Goal: Information Seeking & Learning: Learn about a topic

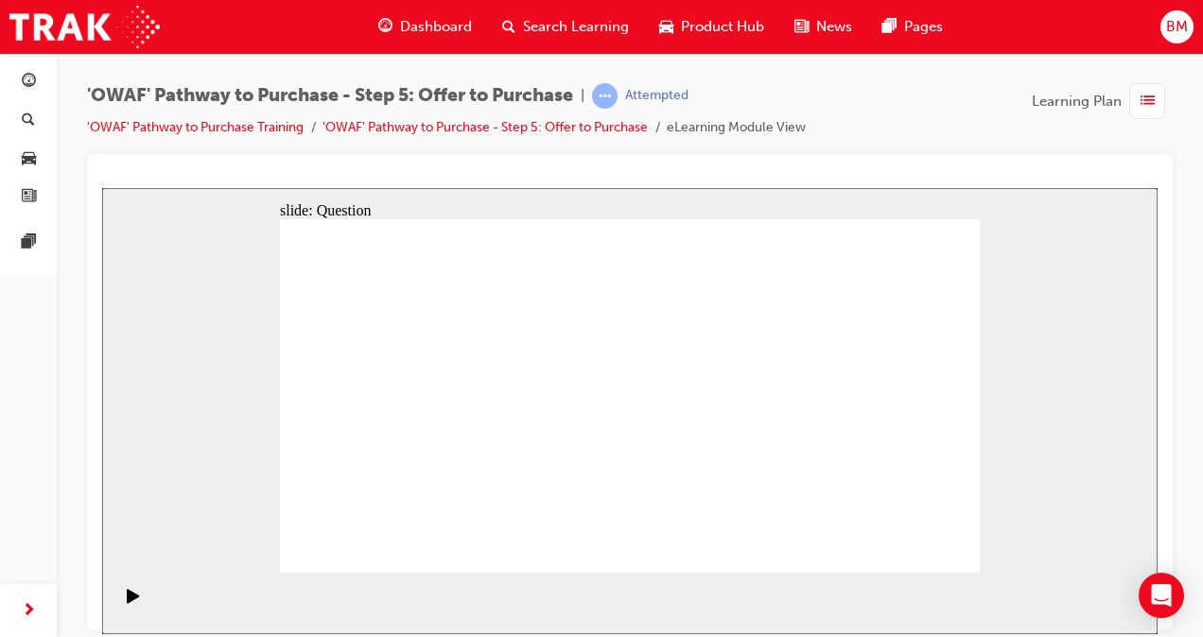
radio input "false"
radio input "true"
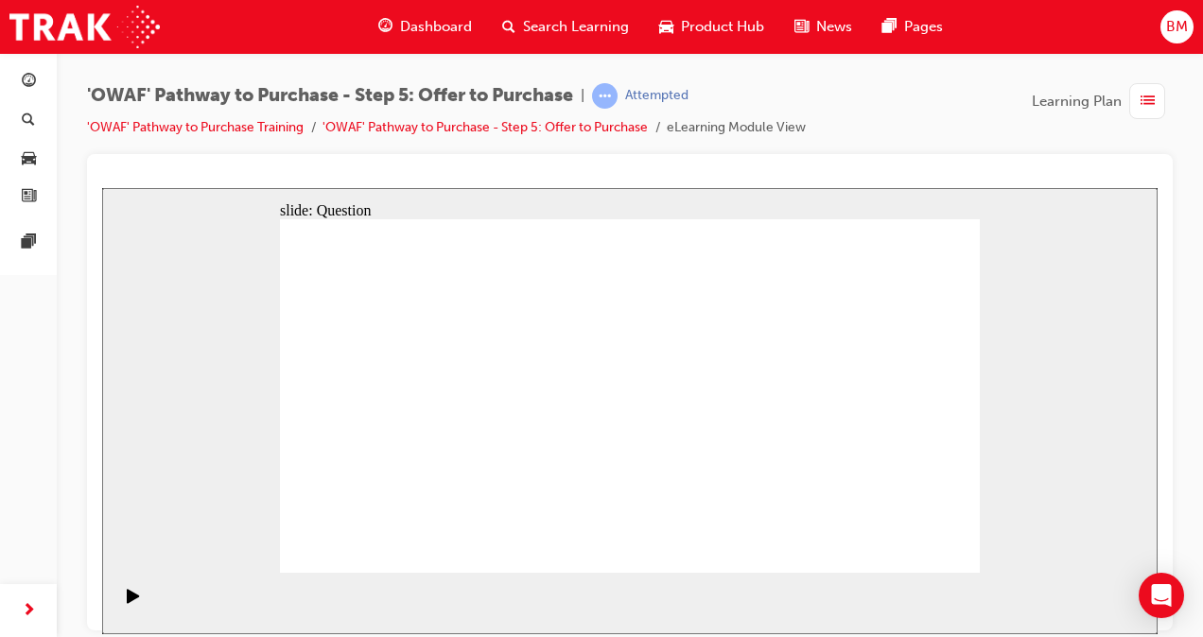
drag, startPoint x: 885, startPoint y: 376, endPoint x: 418, endPoint y: 462, distance: 474.9
drag, startPoint x: 577, startPoint y: 374, endPoint x: 861, endPoint y: 460, distance: 297.3
drag, startPoint x: 769, startPoint y: 373, endPoint x: 569, endPoint y: 362, distance: 199.8
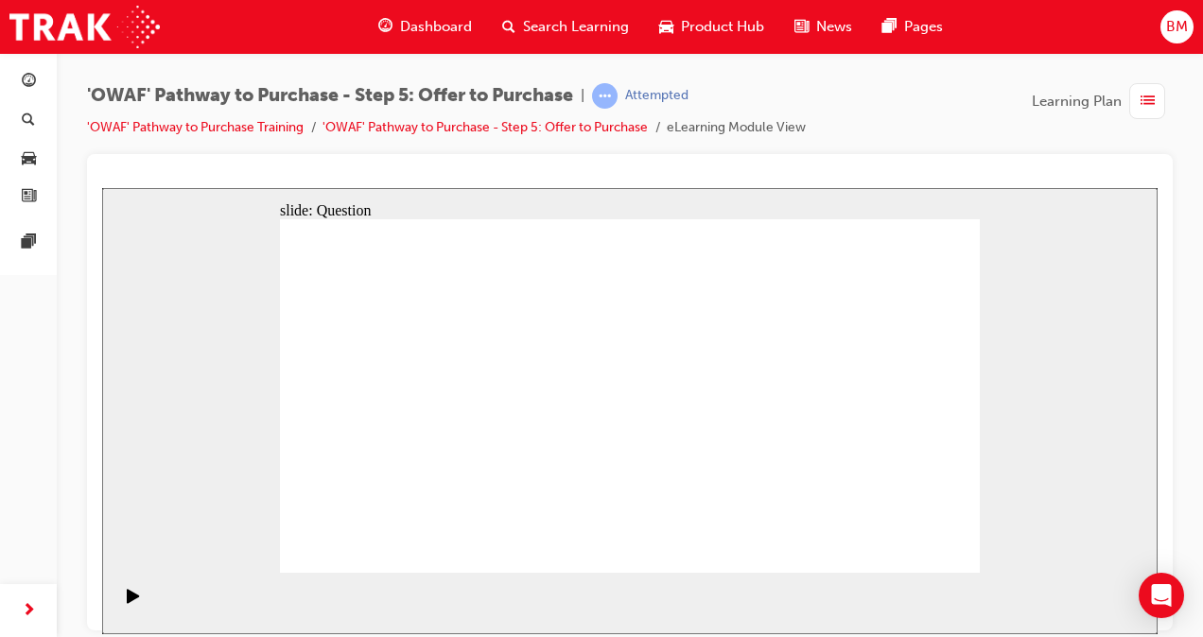
drag, startPoint x: 429, startPoint y: 450, endPoint x: 570, endPoint y: 452, distance: 140.9
drag, startPoint x: 463, startPoint y: 373, endPoint x: 403, endPoint y: 471, distance: 115.5
drag, startPoint x: 772, startPoint y: 380, endPoint x: 712, endPoint y: 464, distance: 103.6
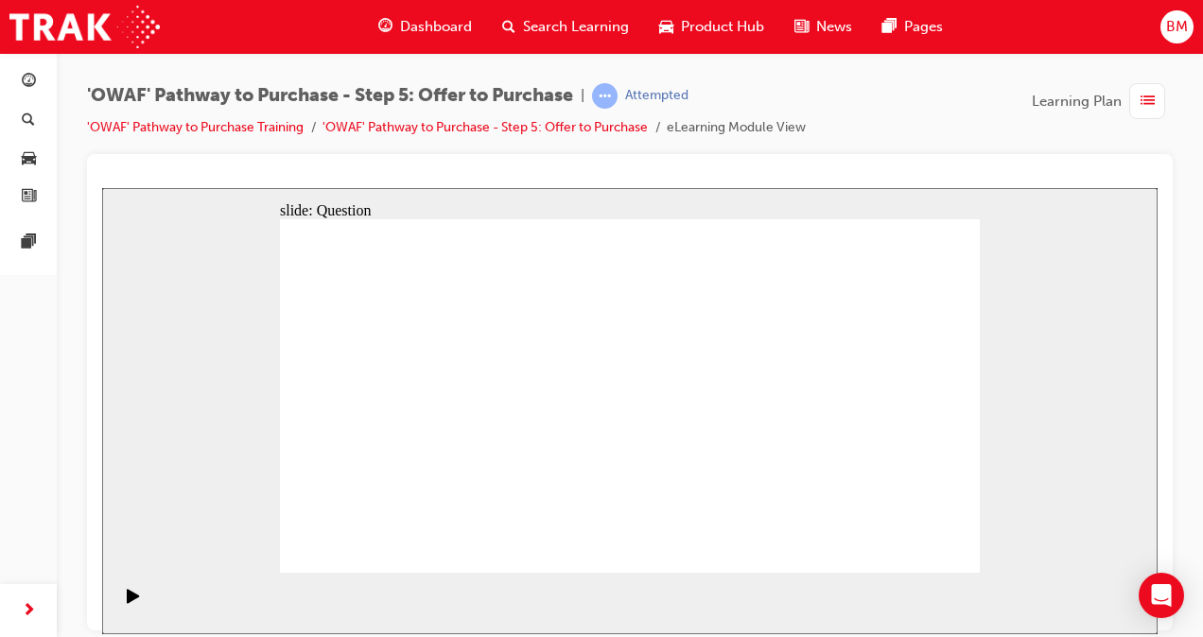
drag, startPoint x: 871, startPoint y: 372, endPoint x: 399, endPoint y: 462, distance: 480.5
drag, startPoint x: 789, startPoint y: 379, endPoint x: 564, endPoint y: 467, distance: 241.6
drag, startPoint x: 356, startPoint y: 378, endPoint x: 702, endPoint y: 472, distance: 358.5
drag, startPoint x: 772, startPoint y: 376, endPoint x: 457, endPoint y: 387, distance: 315.0
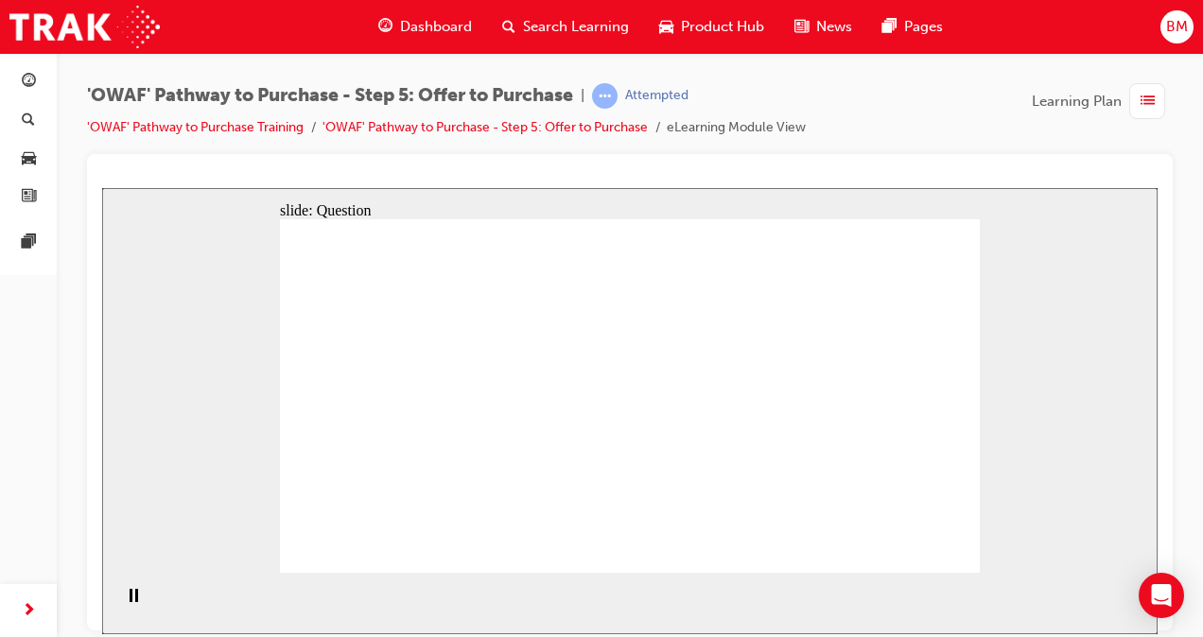
drag, startPoint x: 849, startPoint y: 361, endPoint x: 367, endPoint y: 411, distance: 484.8
drag, startPoint x: 753, startPoint y: 428, endPoint x: 565, endPoint y: 373, distance: 195.1
drag, startPoint x: 723, startPoint y: 477, endPoint x: 548, endPoint y: 432, distance: 180.5
drag, startPoint x: 840, startPoint y: 425, endPoint x: 408, endPoint y: 464, distance: 433.0
drag, startPoint x: 845, startPoint y: 477, endPoint x: 586, endPoint y: 481, distance: 259.1
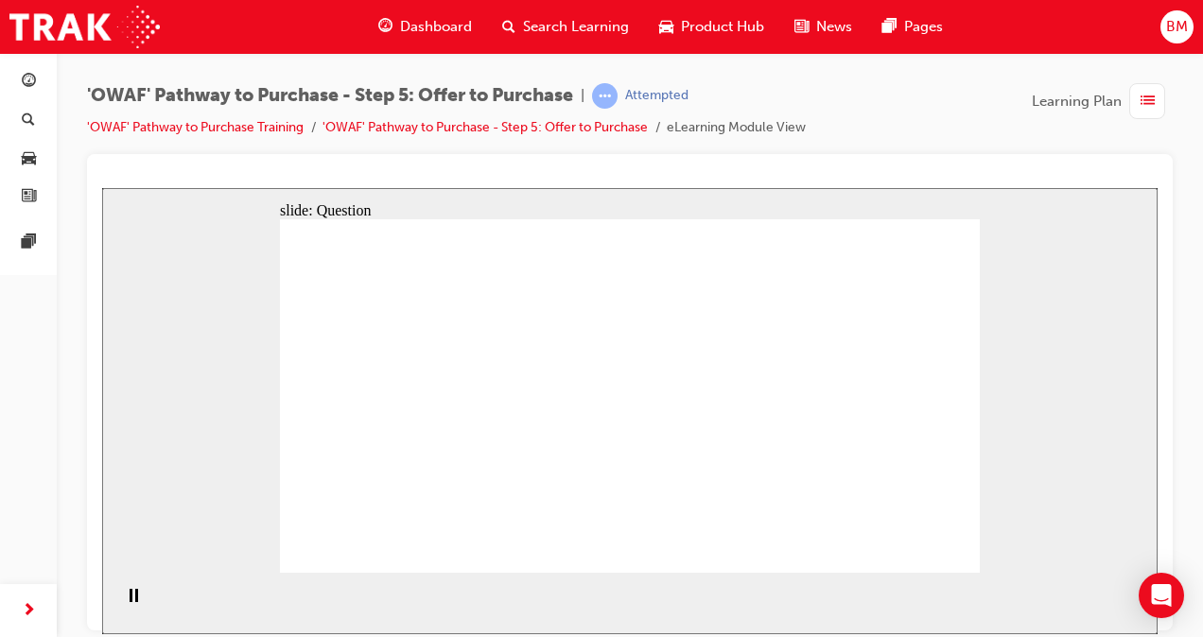
checkbox input "true"
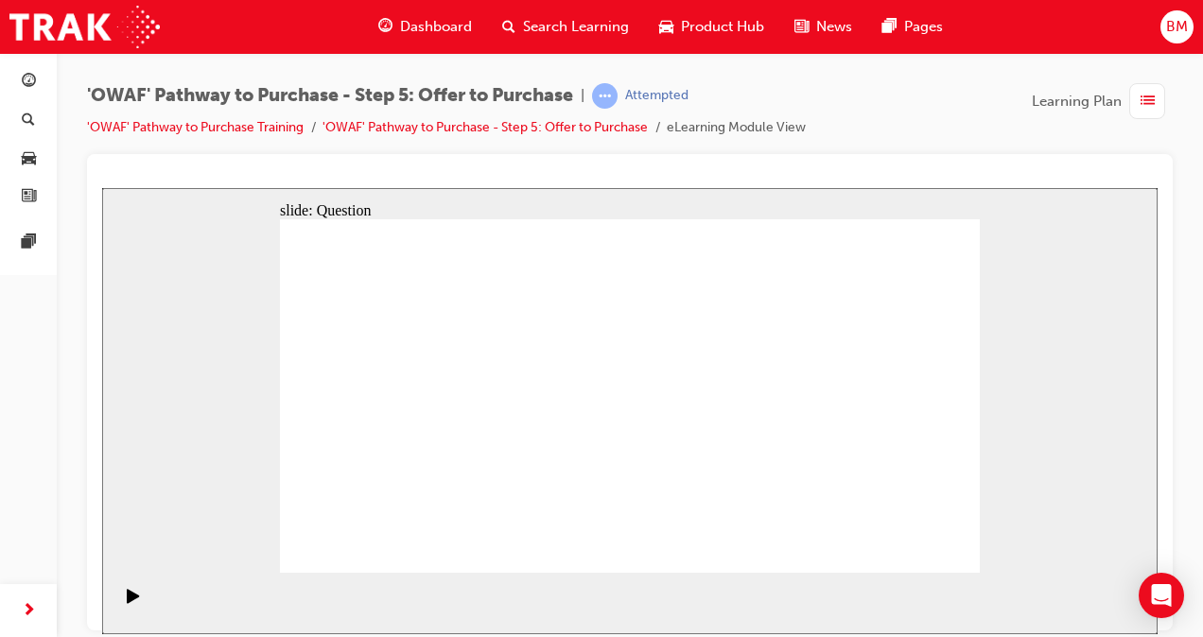
checkbox input "false"
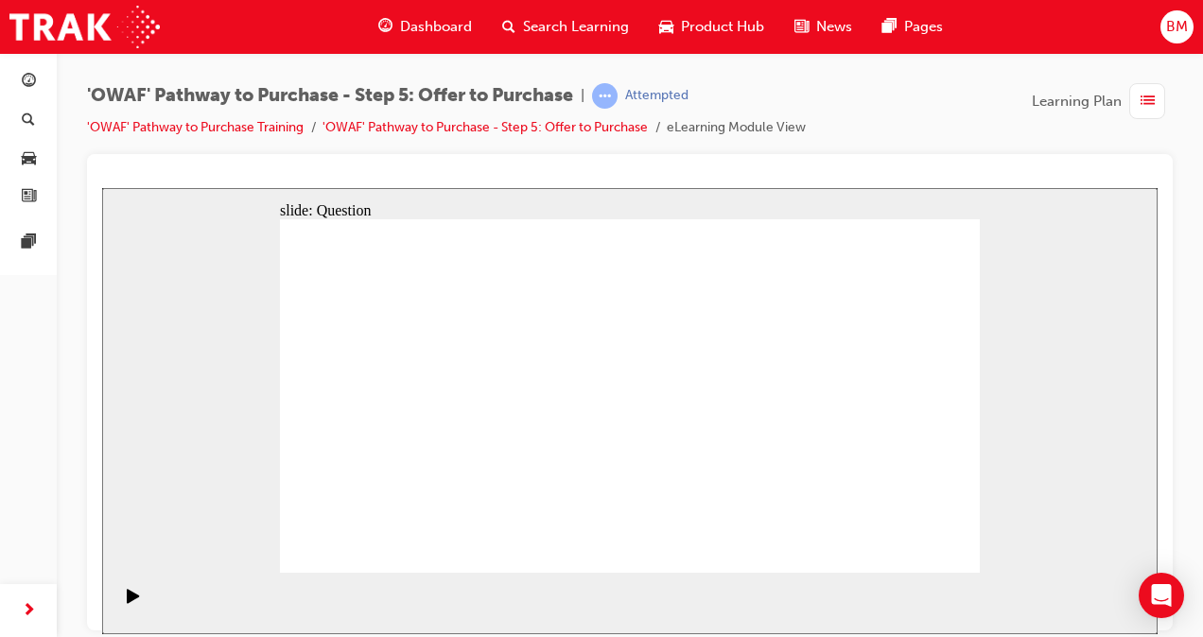
checkbox input "true"
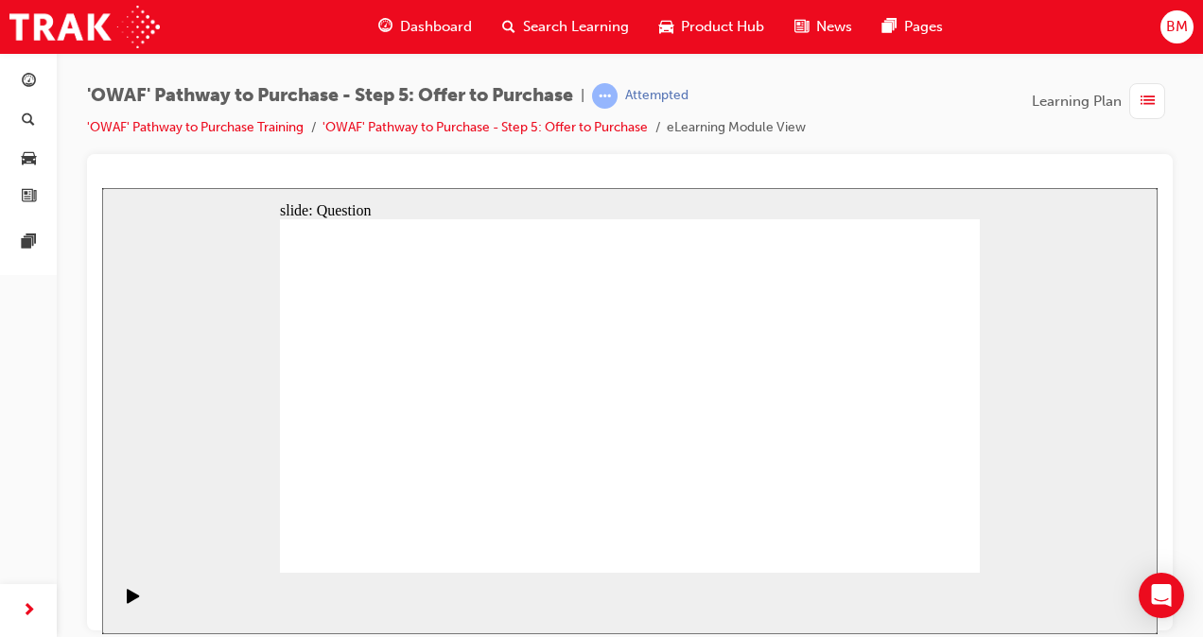
radio input "true"
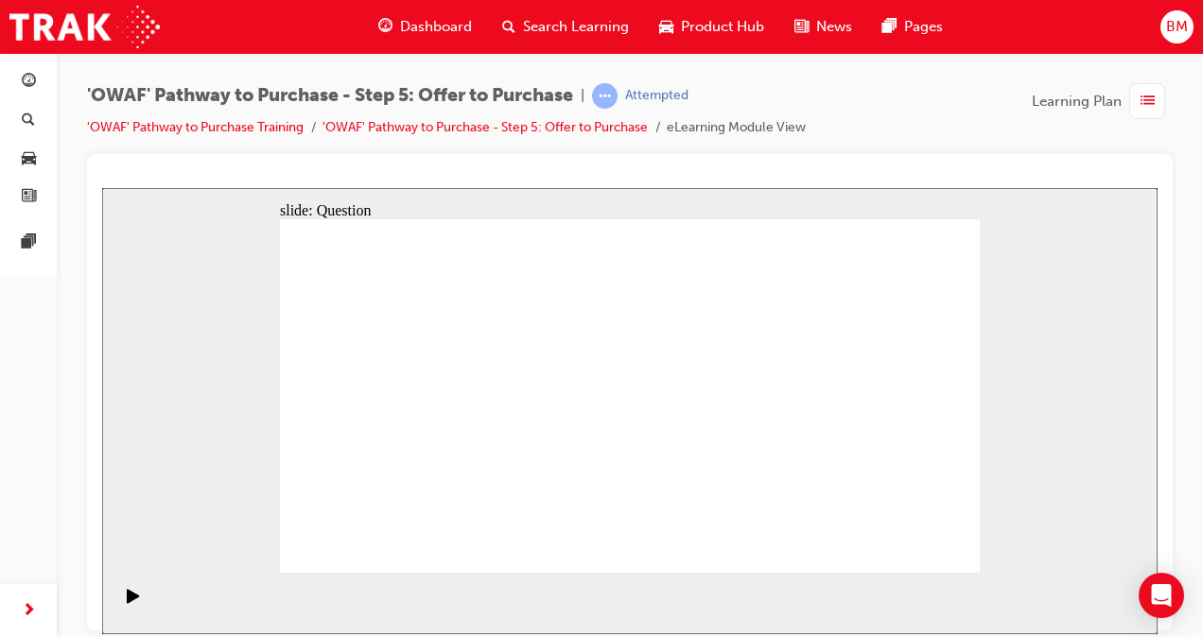
click at [250, 130] on link "'OWAF' Pathway to Purchase Training" at bounding box center [195, 127] width 217 height 16
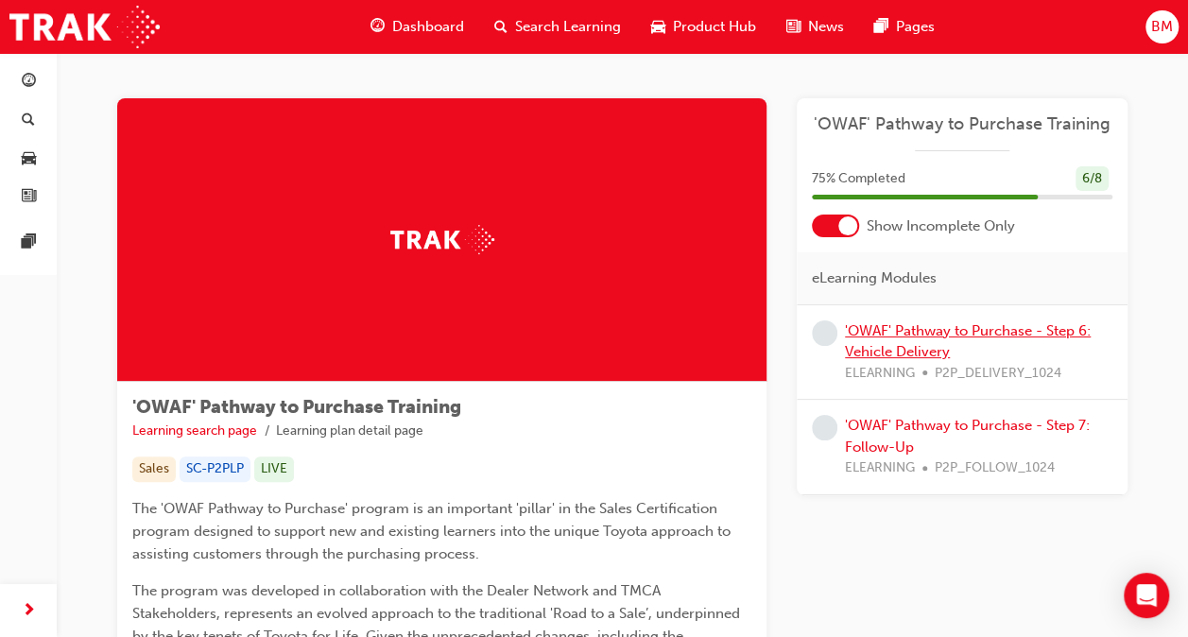
click at [890, 334] on link "'OWAF' Pathway to Purchase - Step 6: Vehicle Delivery" at bounding box center [968, 341] width 246 height 39
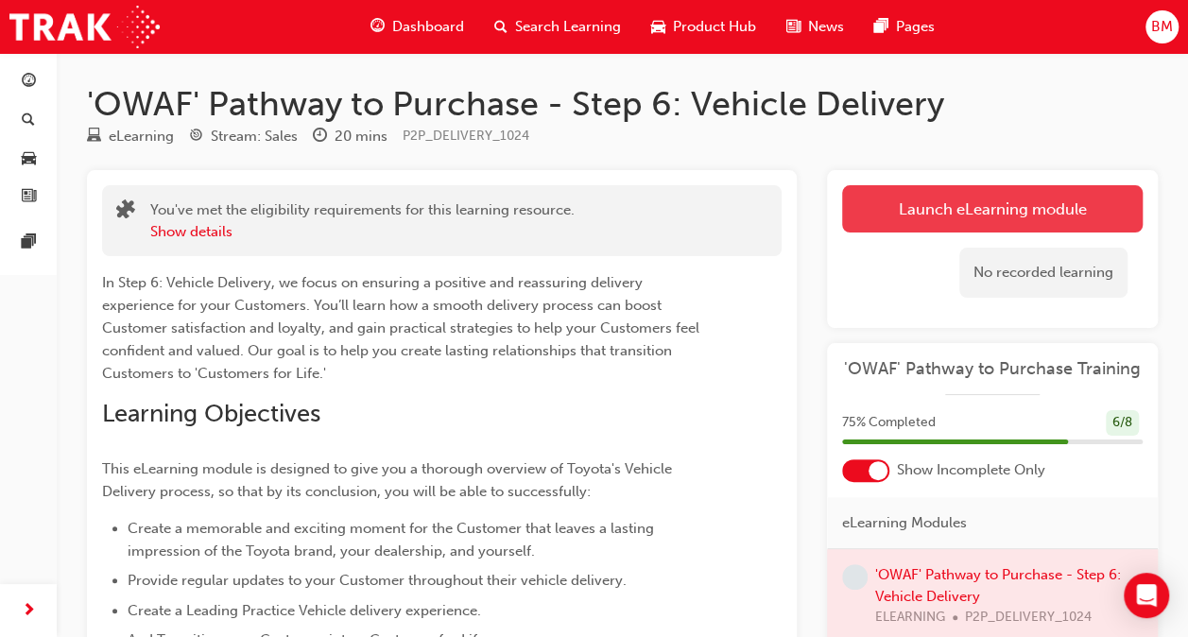
click at [972, 193] on link "Launch eLearning module" at bounding box center [992, 208] width 301 height 47
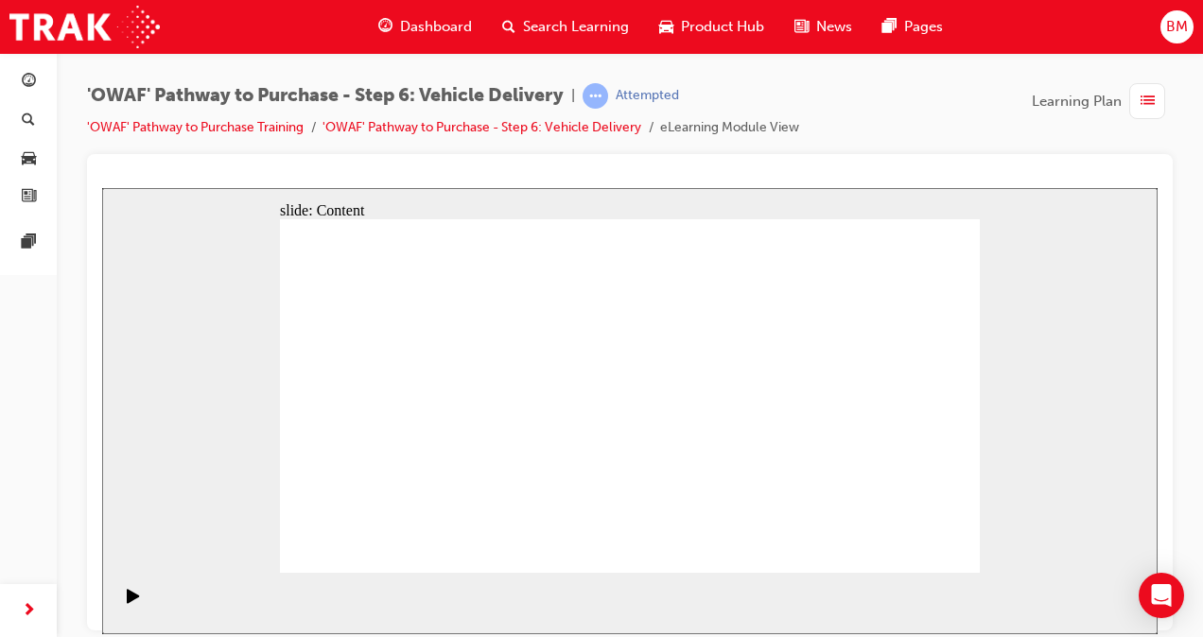
click at [1006, 366] on div "slide: Content Rectangle 1 Rectangle 1 Rectangle 1 Rectangle 1 Pre-delivery Cus…" at bounding box center [629, 410] width 1055 height 446
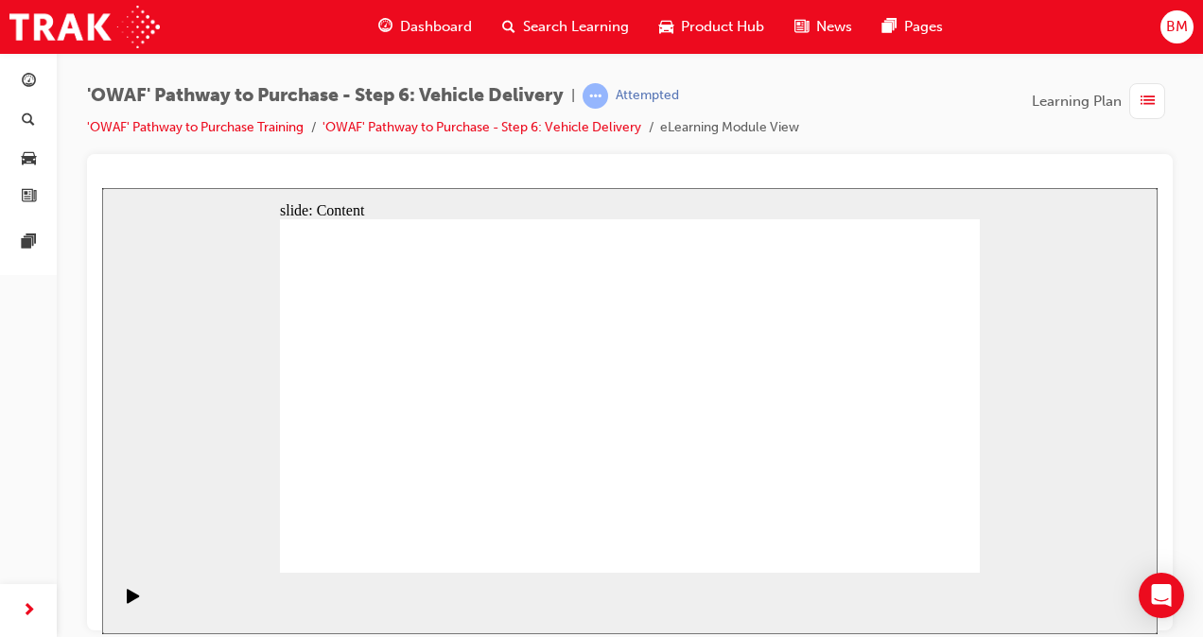
click at [130, 601] on icon "Pause (Ctrl+Alt+P)" at bounding box center [134, 594] width 9 height 13
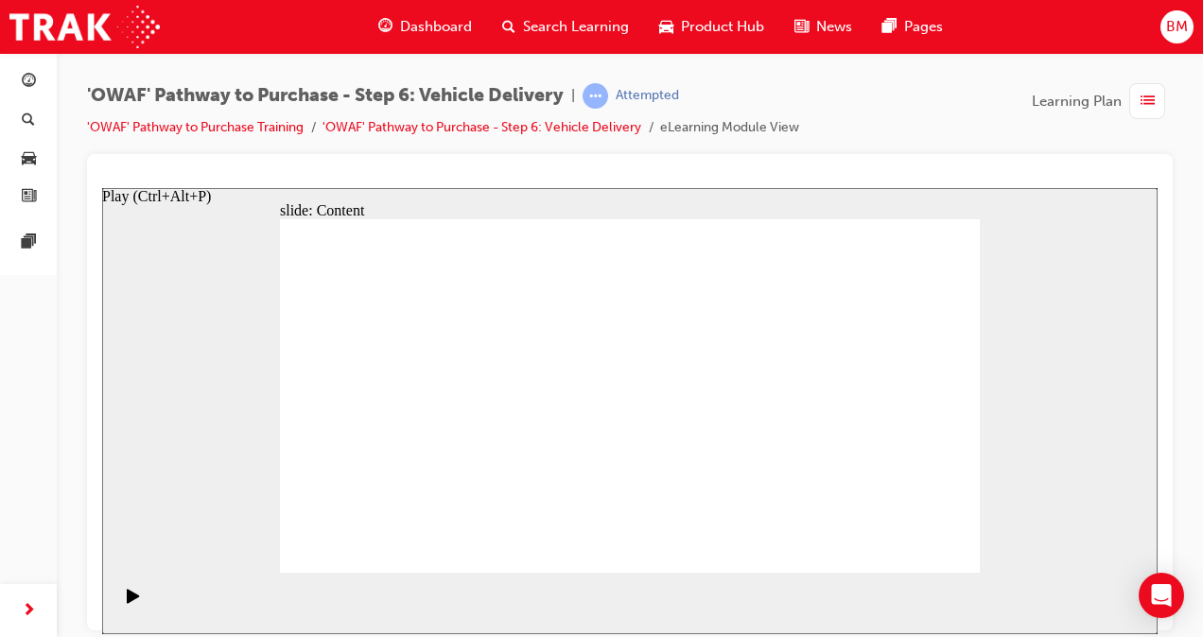
click at [132, 601] on icon "Play (Ctrl+Alt+P)" at bounding box center [133, 595] width 13 height 15
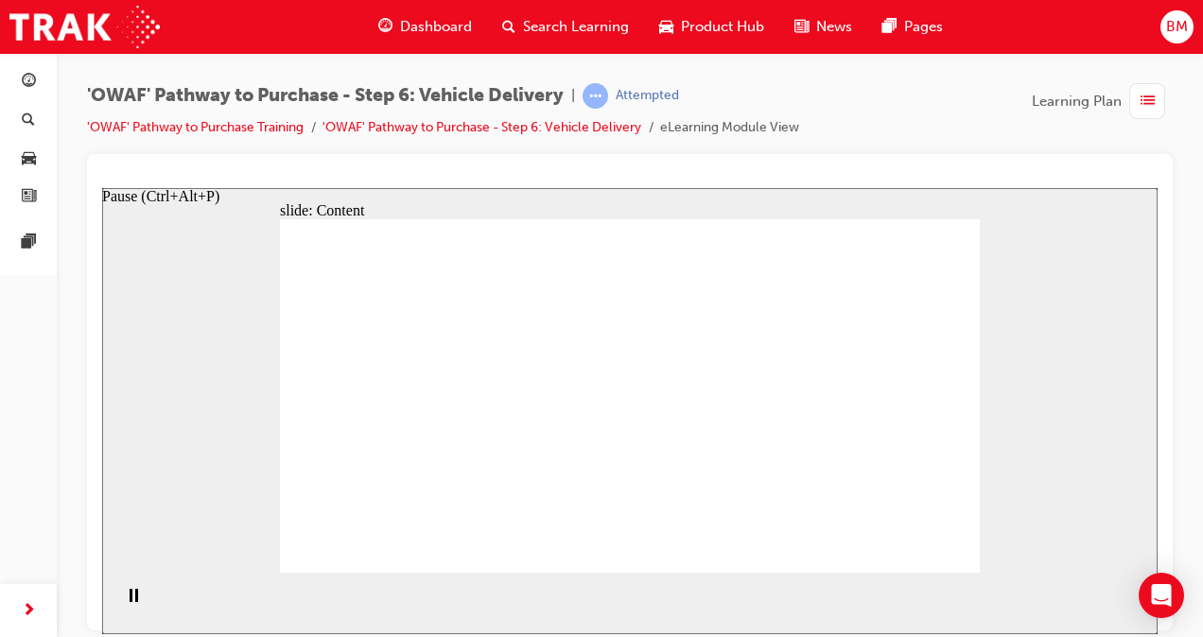
click at [135, 597] on rect "Pause (Ctrl+Alt+P)" at bounding box center [136, 594] width 3 height 13
click at [138, 599] on div "Play (Ctrl+Alt+P)" at bounding box center [133, 604] width 32 height 32
click at [121, 600] on div "Pause (Ctrl+Alt+P)" at bounding box center [133, 604] width 32 height 32
click at [130, 603] on icon "Play (Ctrl+Alt+P)" at bounding box center [133, 595] width 13 height 15
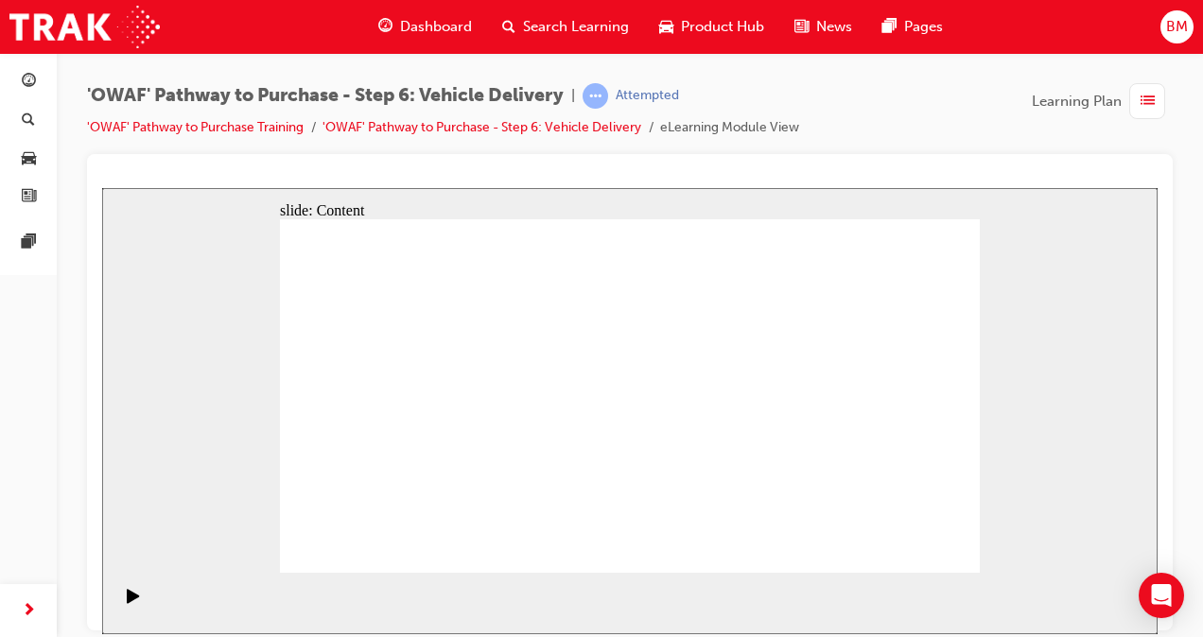
drag, startPoint x: 696, startPoint y: 338, endPoint x: 720, endPoint y: 340, distance: 24.7
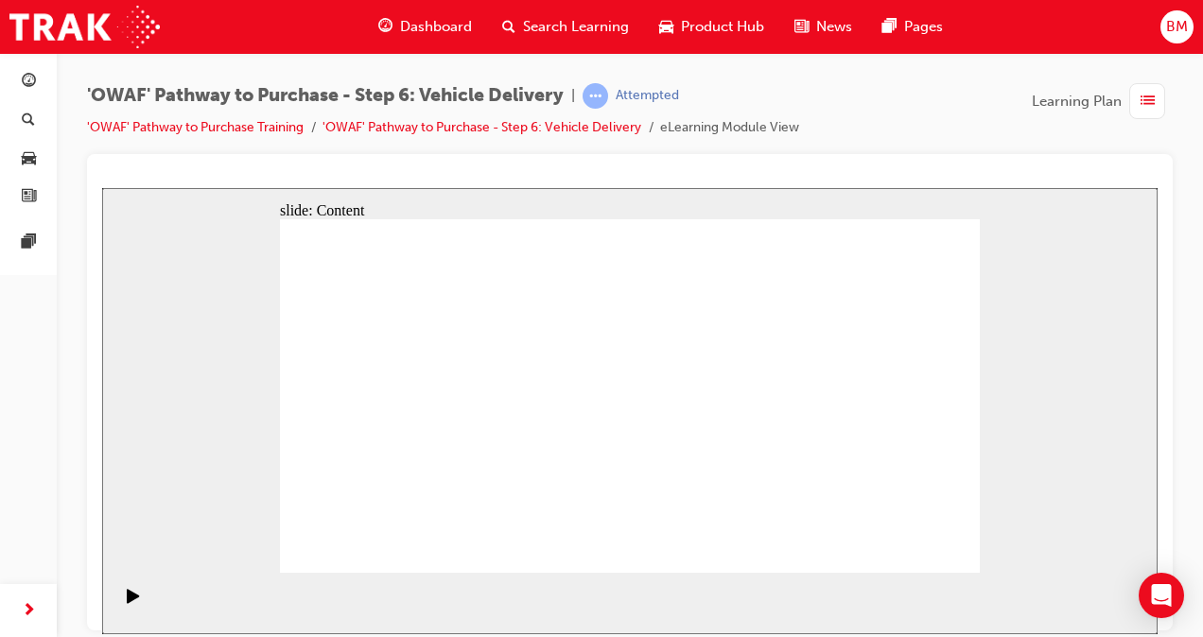
click at [117, 598] on div "Play (Ctrl+Alt+P)" at bounding box center [133, 604] width 32 height 32
click at [121, 598] on div "Pause (Ctrl+Alt+P)" at bounding box center [133, 604] width 32 height 32
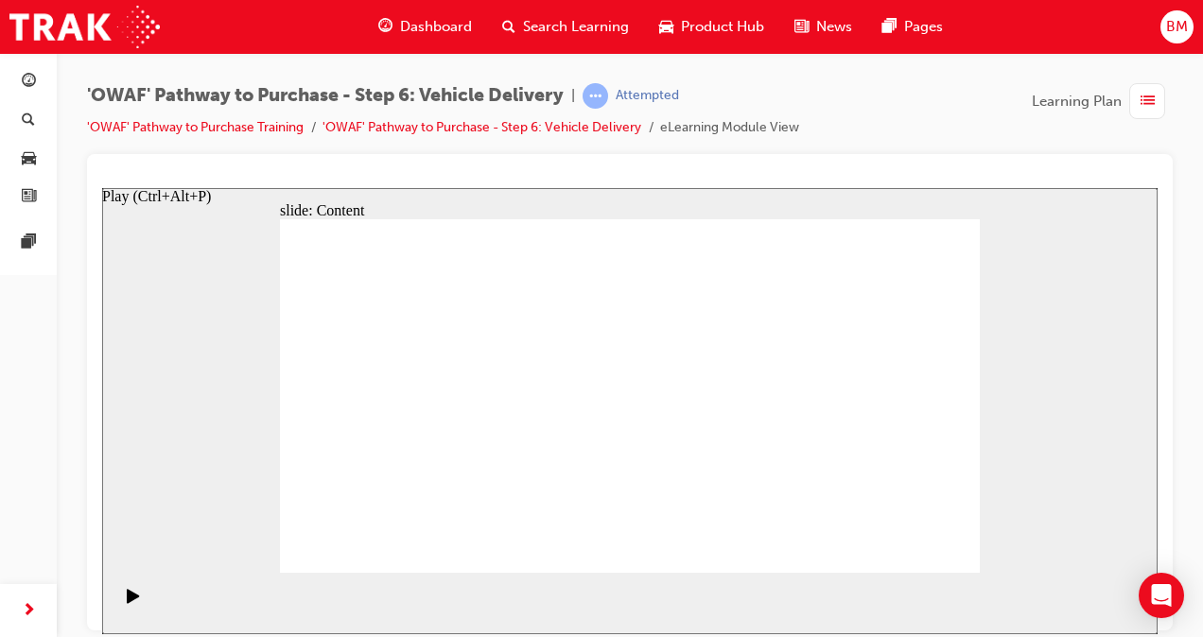
click at [127, 598] on icon "Play (Ctrl+Alt+P)" at bounding box center [133, 595] width 12 height 14
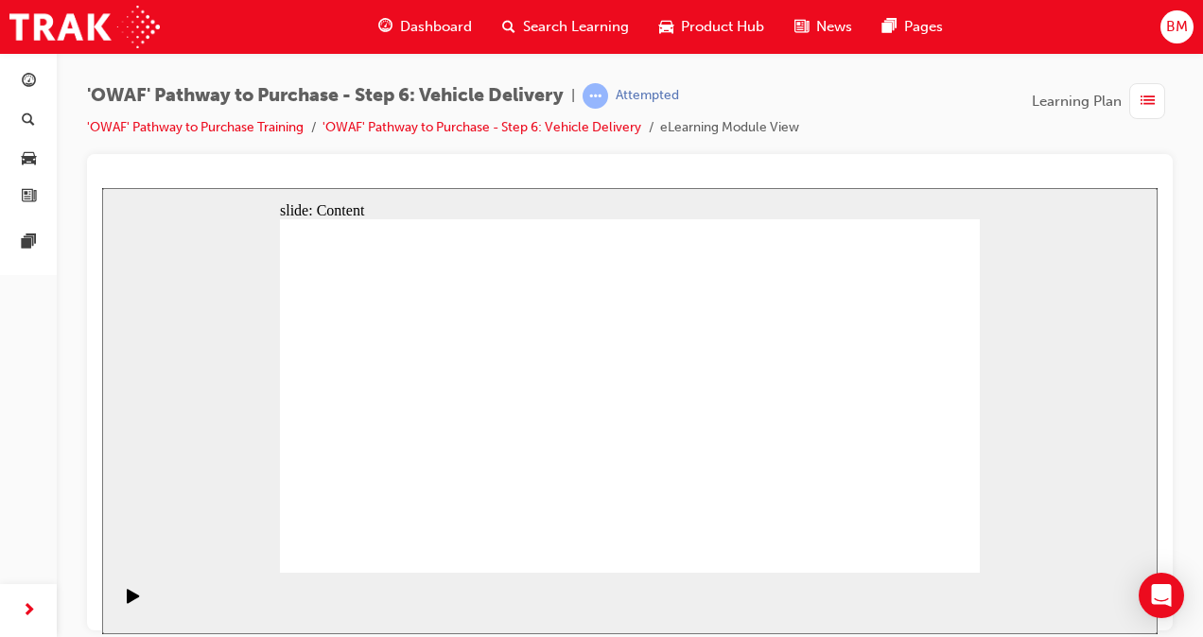
drag, startPoint x: 390, startPoint y: 334, endPoint x: 460, endPoint y: 342, distance: 69.5
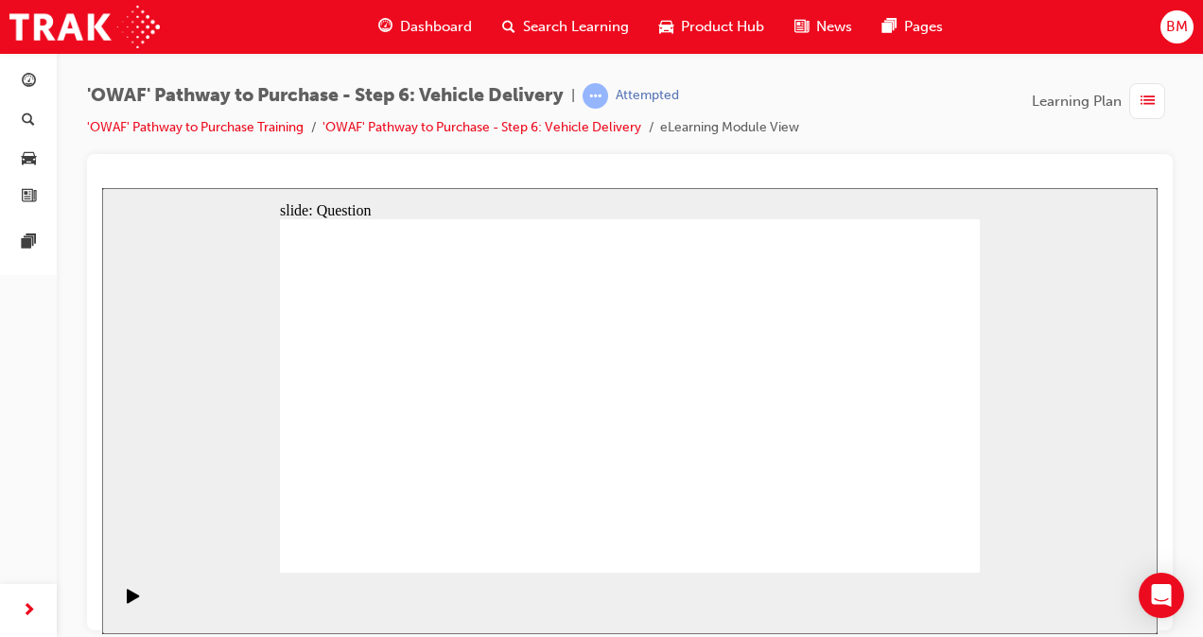
radio input "true"
drag, startPoint x: 514, startPoint y: 510, endPoint x: 534, endPoint y: 358, distance: 152.6
drag, startPoint x: 610, startPoint y: 466, endPoint x: 719, endPoint y: 362, distance: 150.5
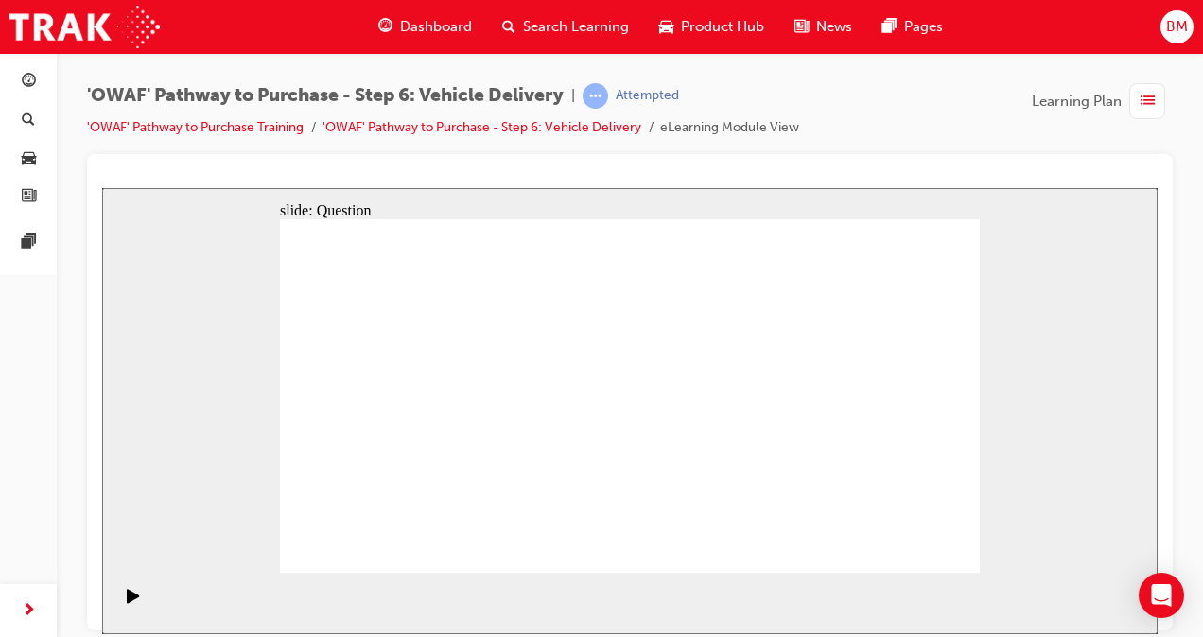
drag, startPoint x: 745, startPoint y: 462, endPoint x: 457, endPoint y: 403, distance: 294.5
drag, startPoint x: 535, startPoint y: 354, endPoint x: 509, endPoint y: 506, distance: 154.5
drag, startPoint x: 513, startPoint y: 470, endPoint x: 538, endPoint y: 369, distance: 104.1
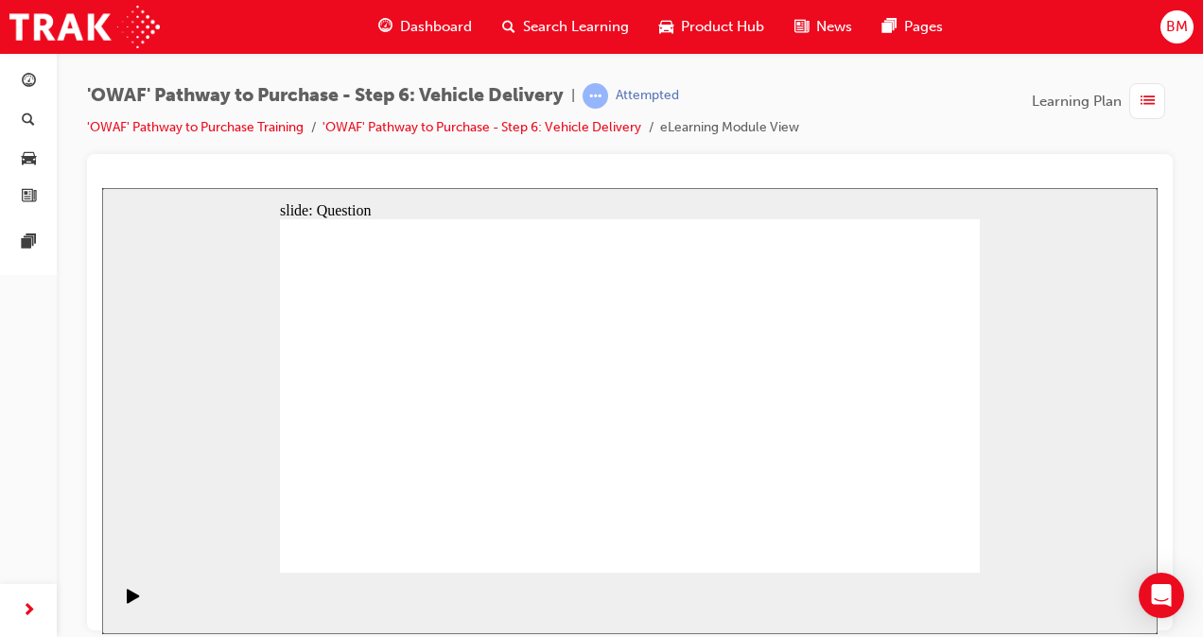
checkbox input "true"
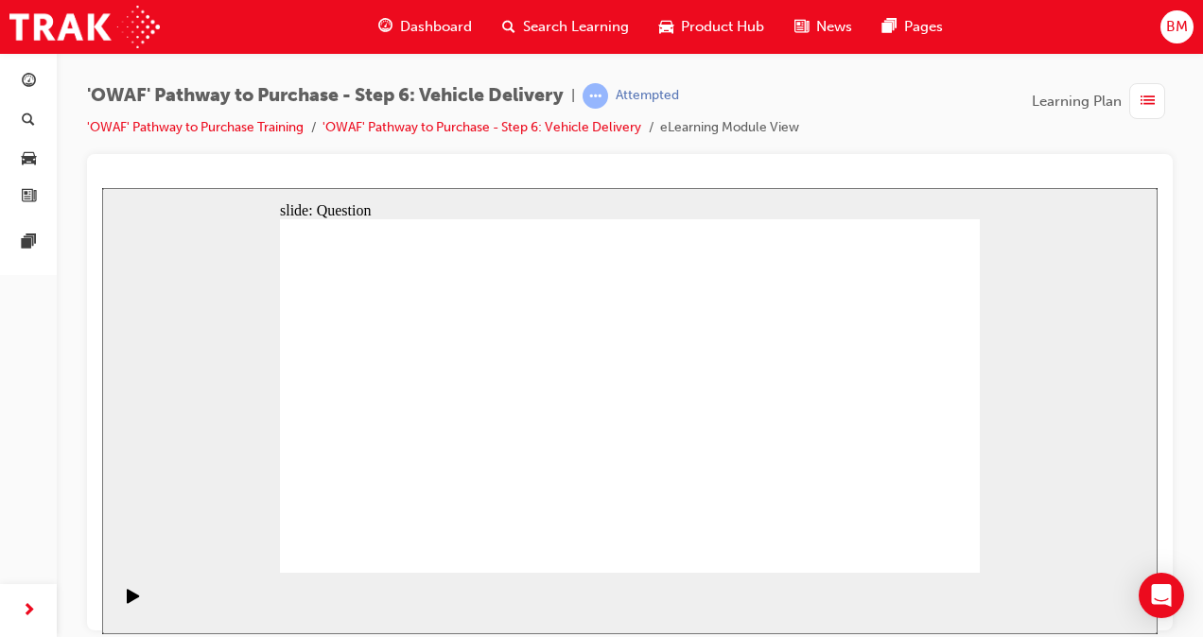
checkbox input "true"
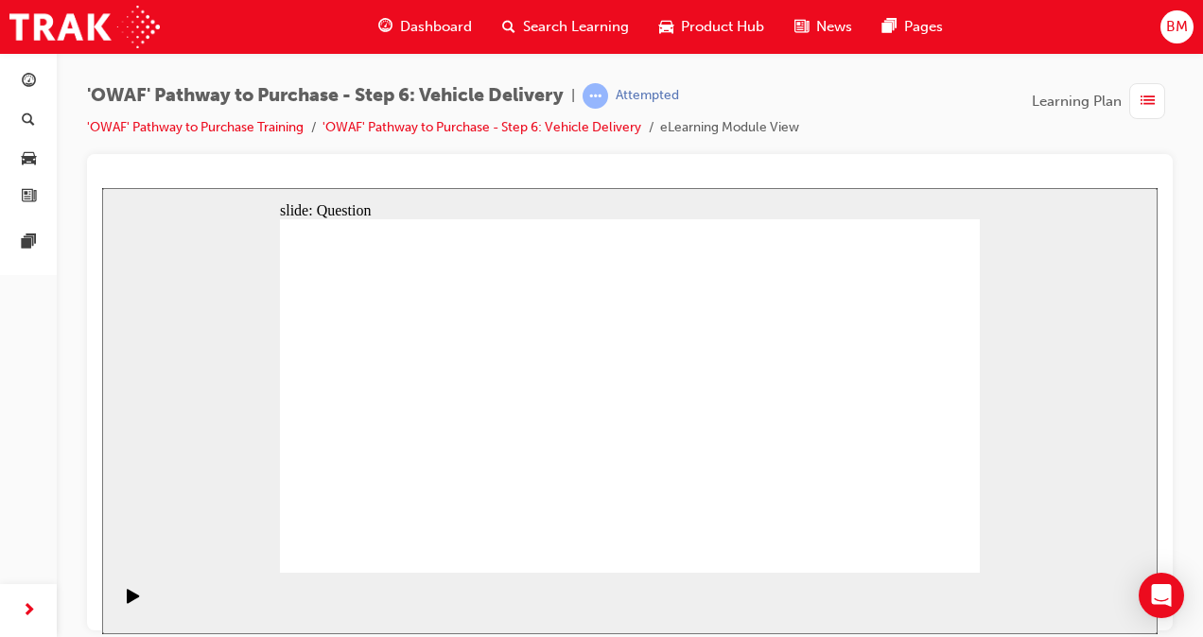
checkbox input "true"
drag, startPoint x: 868, startPoint y: 404, endPoint x: 428, endPoint y: 451, distance: 442.2
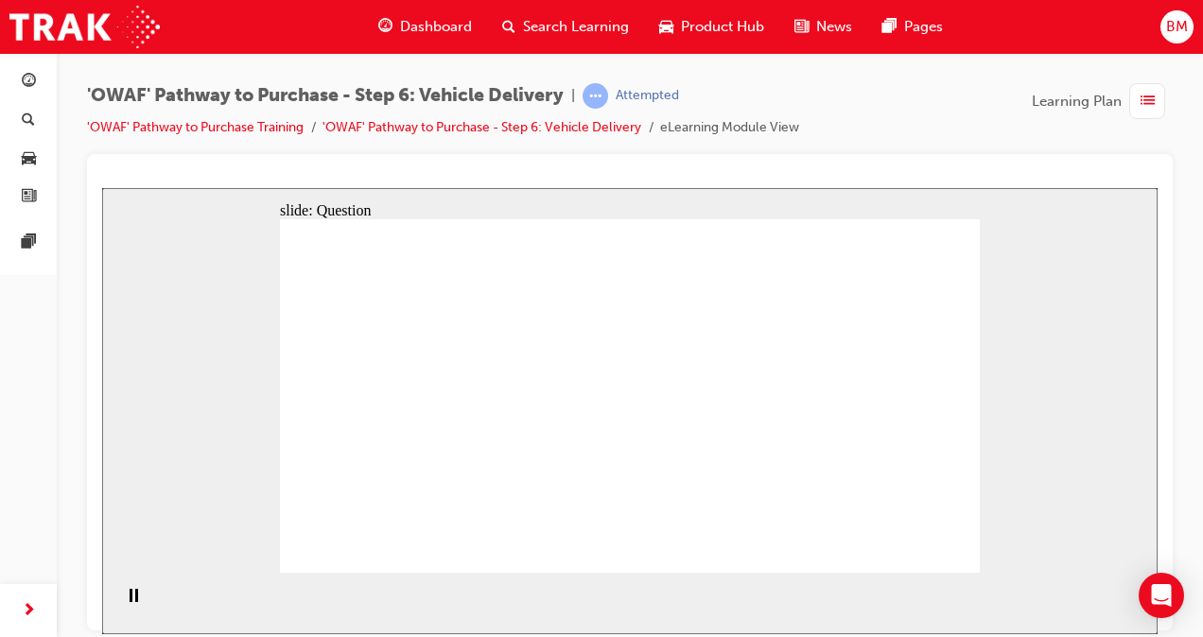
drag, startPoint x: 854, startPoint y: 389, endPoint x: 350, endPoint y: 429, distance: 505.6
drag, startPoint x: 860, startPoint y: 408, endPoint x: 642, endPoint y: 447, distance: 221.8
drag, startPoint x: 909, startPoint y: 404, endPoint x: 465, endPoint y: 442, distance: 445.1
drag, startPoint x: 862, startPoint y: 412, endPoint x: 395, endPoint y: 462, distance: 469.8
drag, startPoint x: 854, startPoint y: 434, endPoint x: 650, endPoint y: 469, distance: 206.3
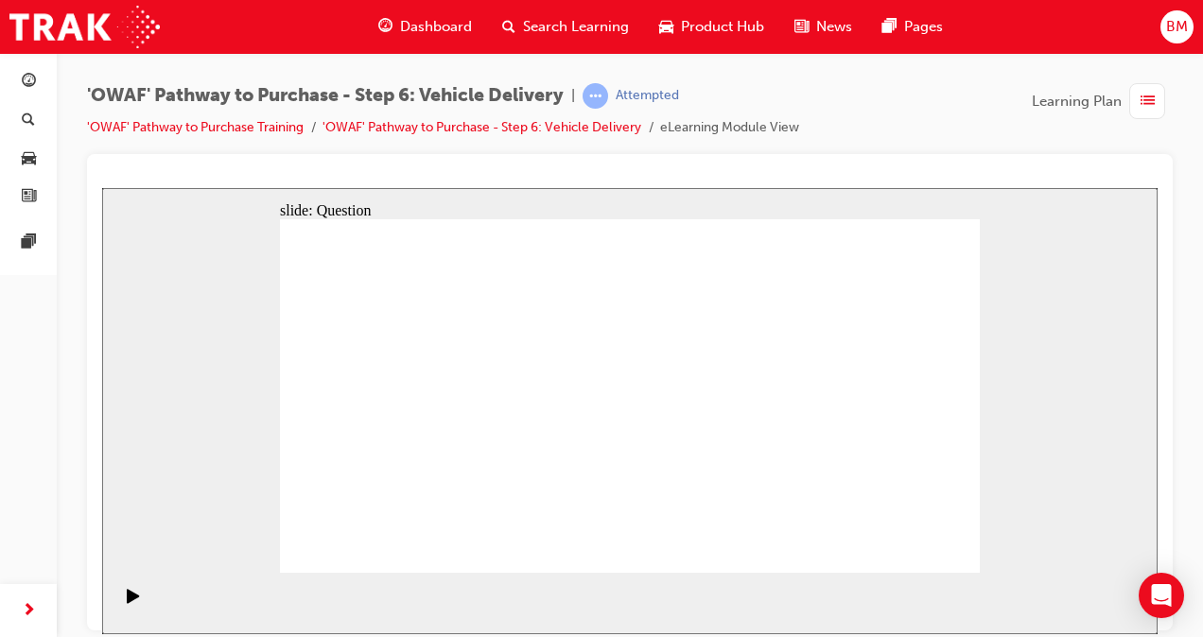
drag, startPoint x: 862, startPoint y: 430, endPoint x: 420, endPoint y: 459, distance: 443.4
drag, startPoint x: 830, startPoint y: 426, endPoint x: 396, endPoint y: 468, distance: 436.0
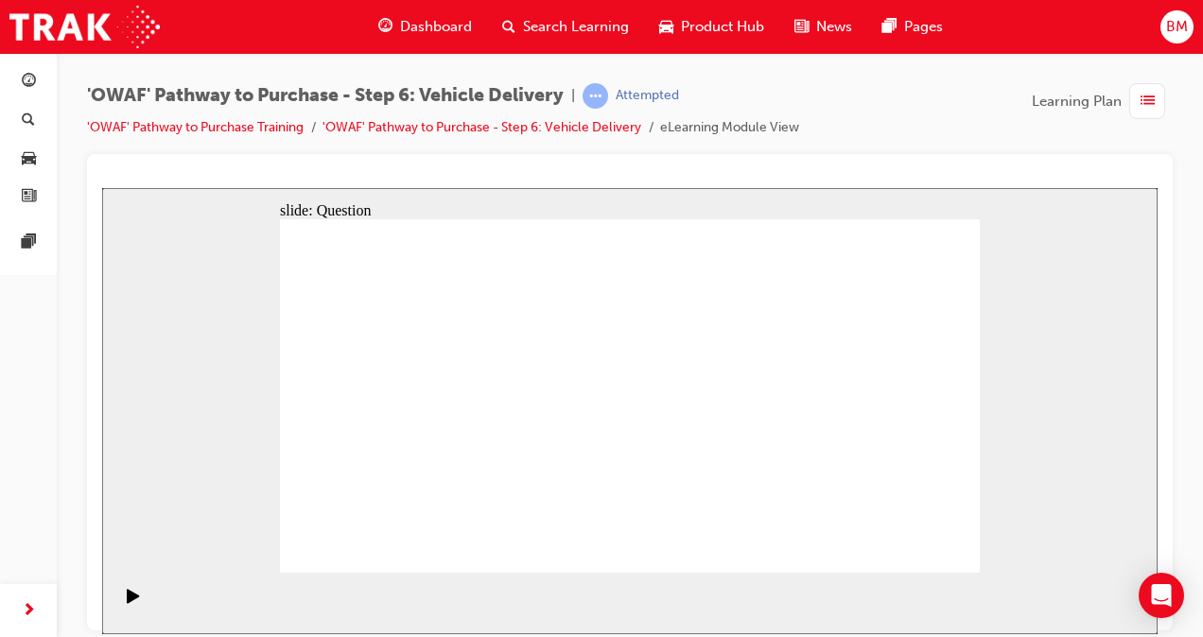
radio input "true"
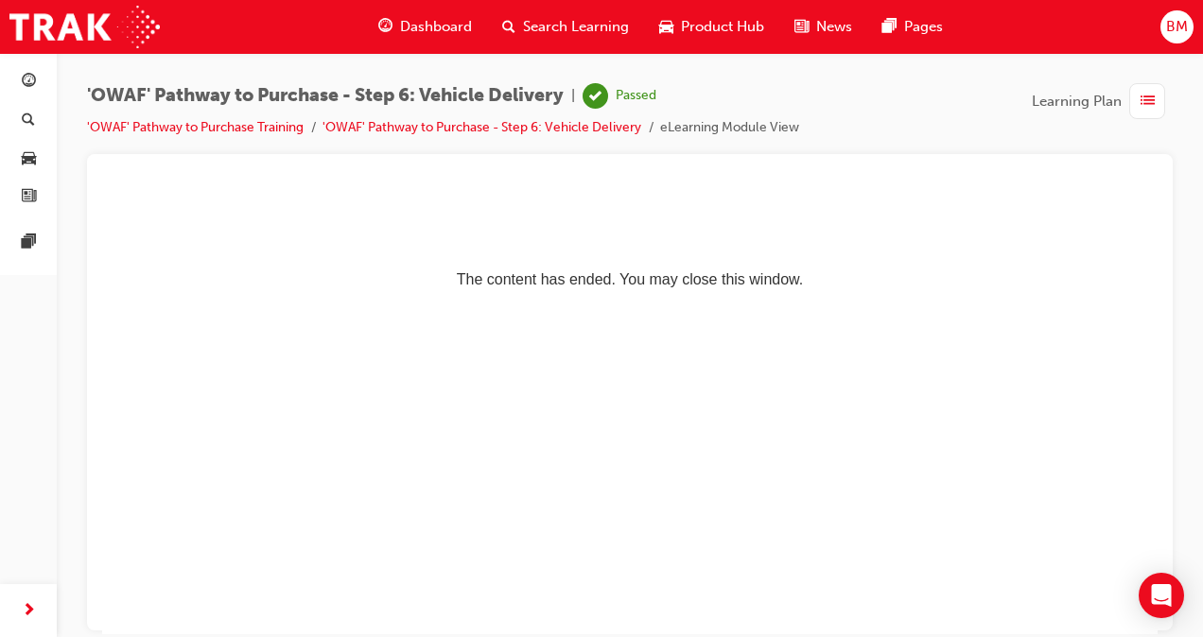
click at [202, 134] on li "'OWAF' Pathway to Purchase Training" at bounding box center [204, 128] width 235 height 22
click at [274, 130] on link "'OWAF' Pathway to Purchase Training" at bounding box center [195, 127] width 217 height 16
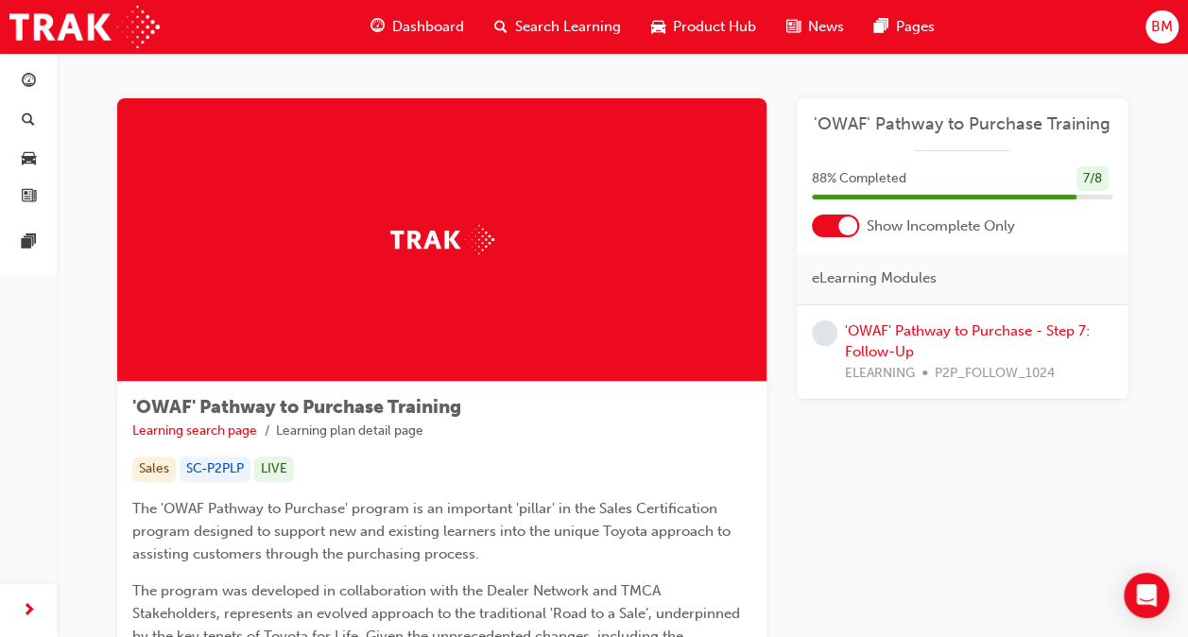
click at [858, 339] on div "'OWAF' Pathway to Purchase - Step 7: Follow-Up ELEARNING P2P_FOLLOW_1024" at bounding box center [979, 353] width 268 height 64
click at [884, 330] on link "'OWAF' Pathway to Purchase - Step 7: Follow-Up" at bounding box center [967, 341] width 245 height 39
